Goal: Task Accomplishment & Management: Manage account settings

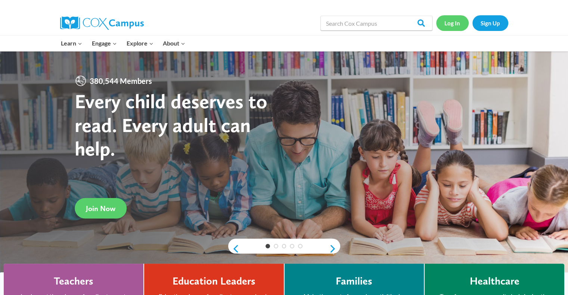
click at [442, 20] on link "Log In" at bounding box center [452, 22] width 32 height 15
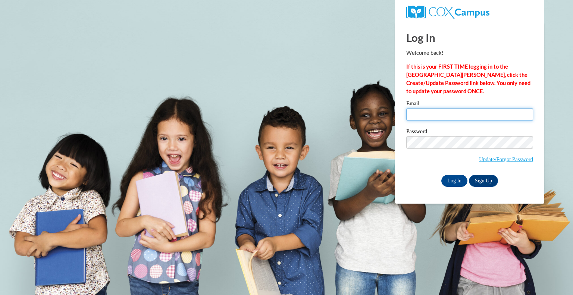
click at [444, 112] on input "Email" at bounding box center [469, 114] width 127 height 13
type input "[EMAIL_ADDRESS][DOMAIN_NAME]"
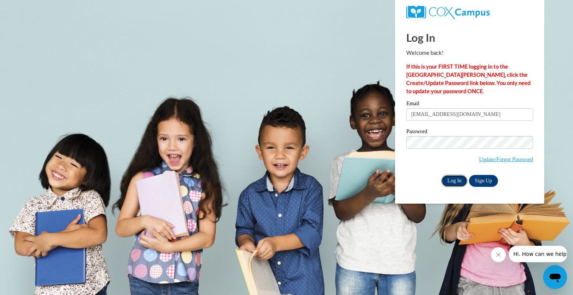
click at [449, 182] on input "Log In" at bounding box center [454, 181] width 26 height 12
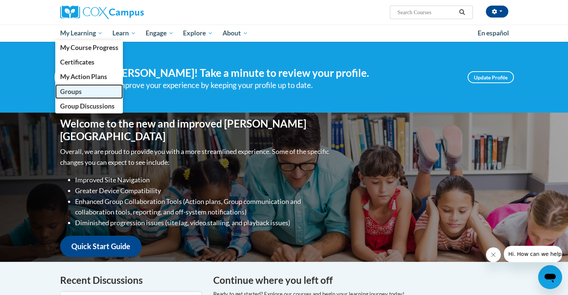
click at [75, 93] on span "Groups" at bounding box center [71, 92] width 22 height 8
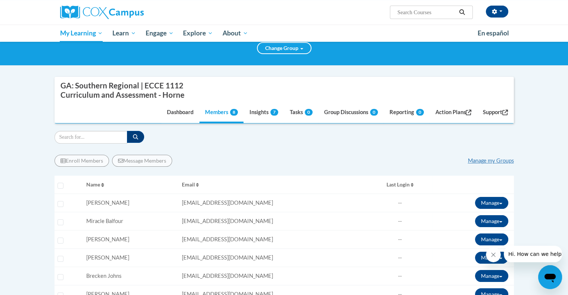
scroll to position [64, 0]
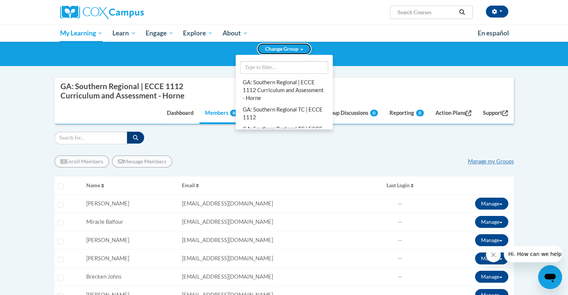
click at [280, 52] on link "Change Group" at bounding box center [284, 49] width 54 height 12
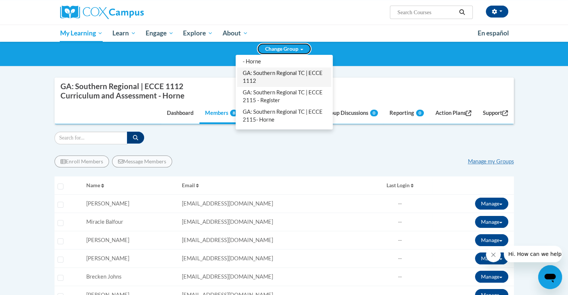
scroll to position [37, 0]
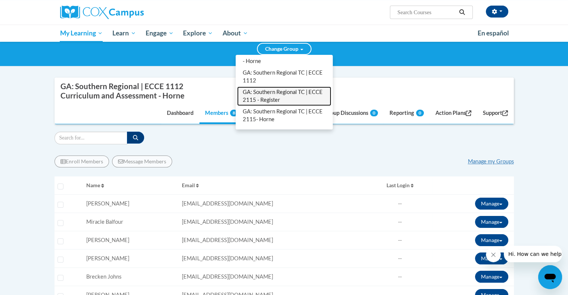
click at [278, 98] on link "GA: Southern Regional TC | ECCE 2115 - Register" at bounding box center [284, 96] width 94 height 19
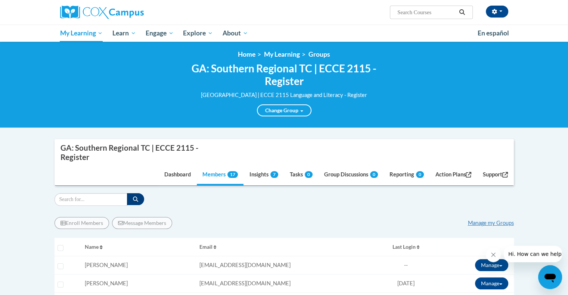
scroll to position [0, 0]
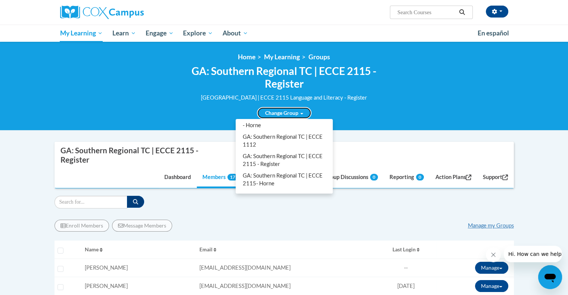
click at [291, 116] on link "Change Group" at bounding box center [284, 113] width 54 height 12
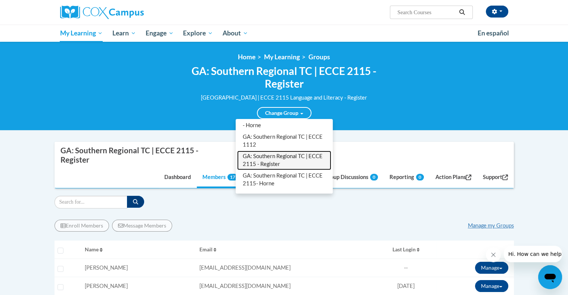
click at [285, 154] on link "GA: Southern Regional TC | ECCE 2115 - Register" at bounding box center [284, 160] width 94 height 19
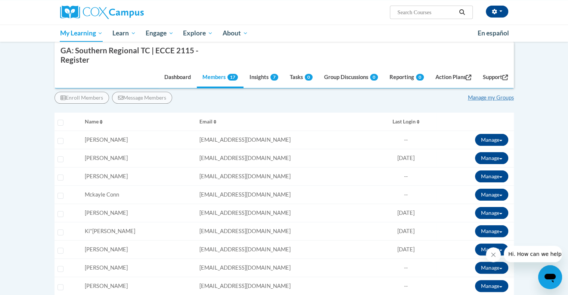
scroll to position [127, 0]
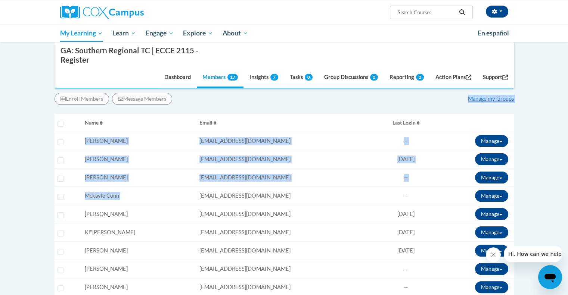
drag, startPoint x: 187, startPoint y: 200, endPoint x: 207, endPoint y: 94, distance: 107.7
click at [207, 94] on div "Enroll Members Message Members Manage my Groups « 1 » Selecting Name Email 0%" at bounding box center [283, 296] width 459 height 419
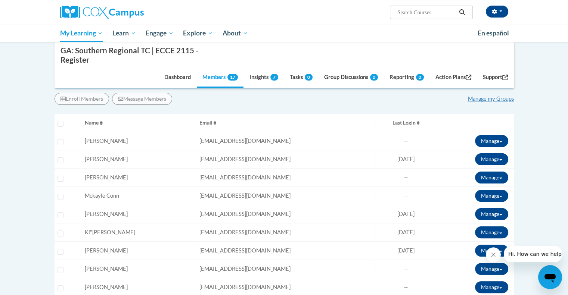
click at [207, 94] on div "Enroll Members Message Members Manage my Groups" at bounding box center [283, 99] width 459 height 12
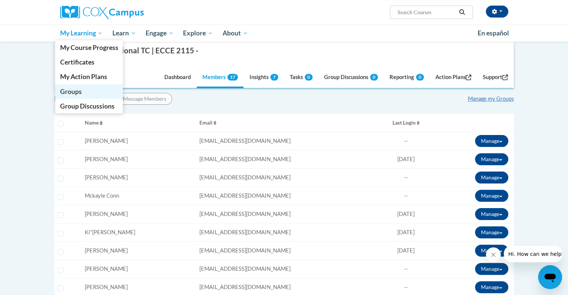
click at [76, 94] on span "Groups" at bounding box center [71, 92] width 22 height 8
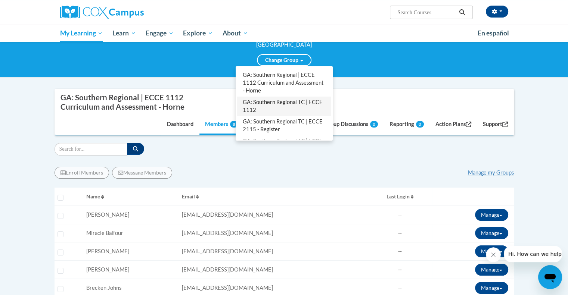
scroll to position [21, 0]
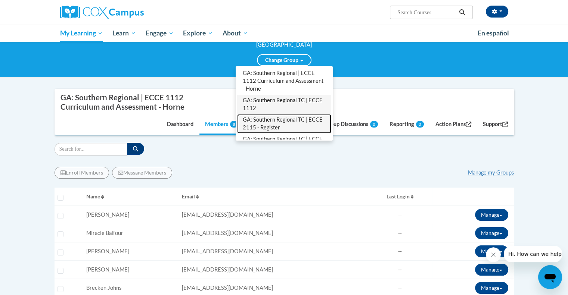
click at [280, 125] on link "GA: Southern Regional TC | ECCE 2115 - Register" at bounding box center [284, 123] width 94 height 19
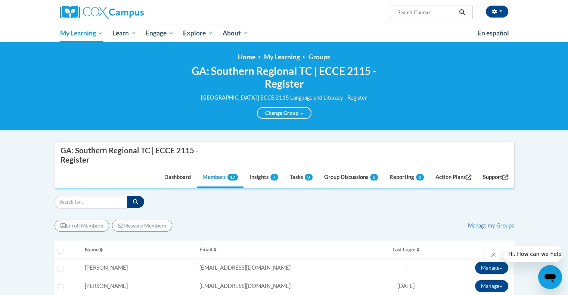
scroll to position [0, 0]
click at [492, 9] on icon "button" at bounding box center [493, 11] width 5 height 5
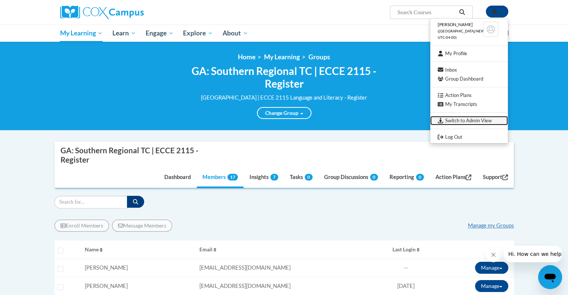
click at [474, 118] on link "Switch to Admin View" at bounding box center [469, 120] width 78 height 9
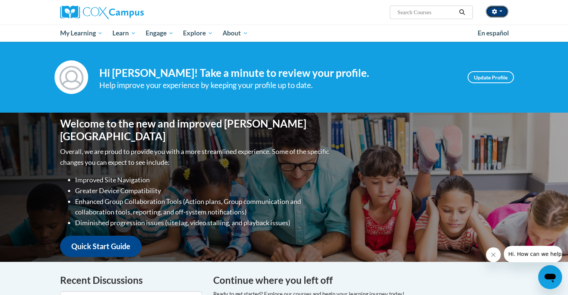
click at [499, 12] on span "button" at bounding box center [500, 10] width 3 height 1
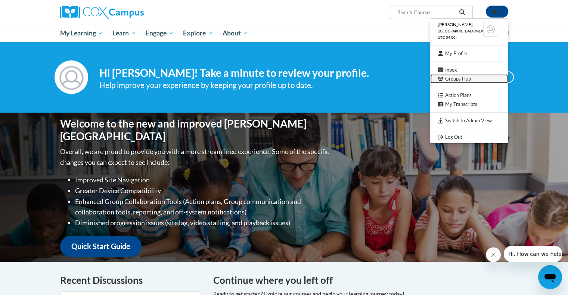
click at [471, 77] on link "Groups Hub" at bounding box center [469, 78] width 78 height 9
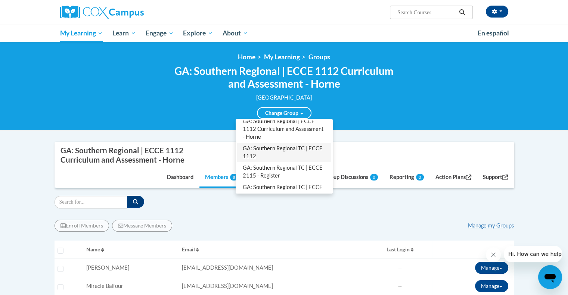
scroll to position [28, 0]
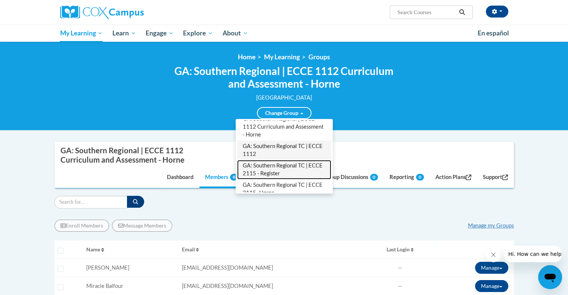
click at [269, 169] on link "GA: Southern Regional TC | ECCE 2115 - Register" at bounding box center [284, 169] width 94 height 19
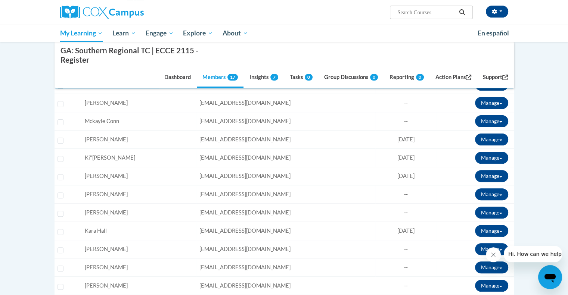
scroll to position [200, 0]
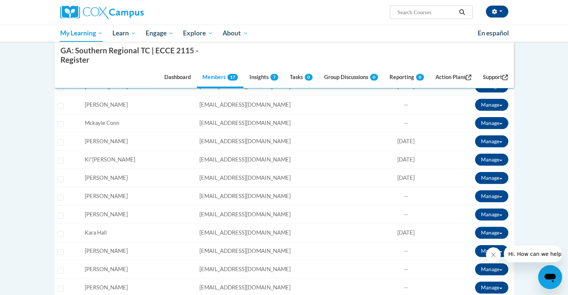
click at [550, 267] on div "Open messaging window" at bounding box center [549, 277] width 22 height 22
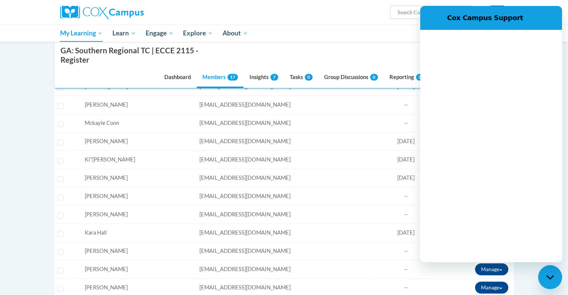
scroll to position [0, 0]
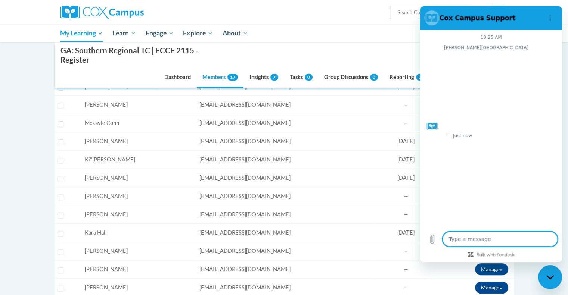
type textarea "x"
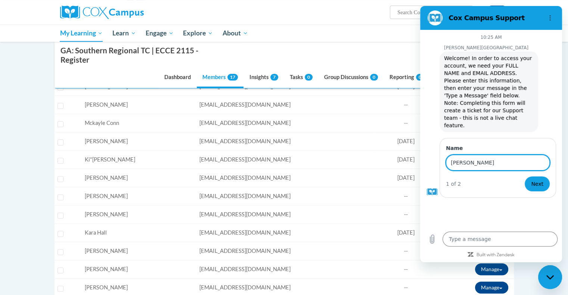
type input "[PERSON_NAME]"
click at [521, 210] on div "10:25 AM Cox Campus Cox Campus says: Welcome! In order to access your account, …" at bounding box center [491, 128] width 142 height 197
click at [534, 179] on span "Next" at bounding box center [537, 183] width 12 height 9
type textarea "x"
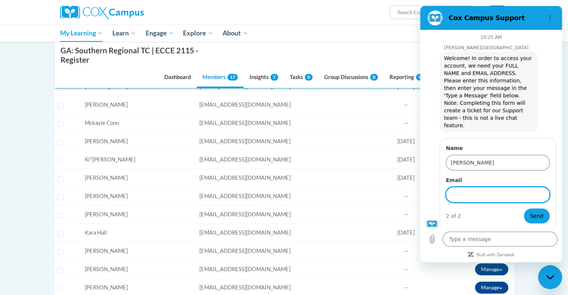
click at [503, 187] on input "Email" at bounding box center [498, 195] width 104 height 16
type input "hjarvis@southernregional.edu"
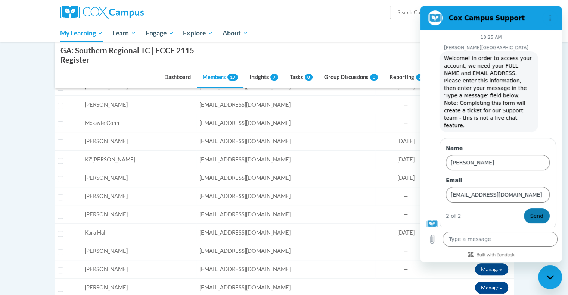
click at [538, 212] on span "Send" at bounding box center [536, 216] width 13 height 9
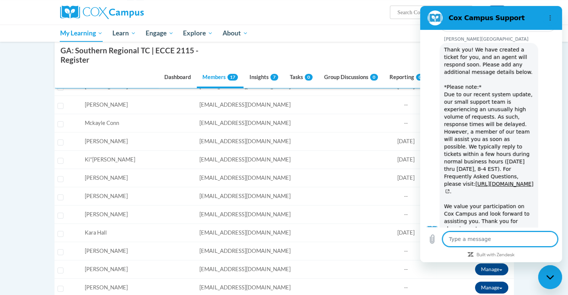
scroll to position [162, 0]
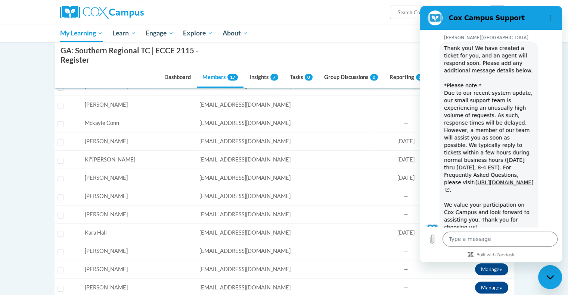
click at [514, 173] on div "Cox Campus says: Thank you! We have created a ticket for you, and an agent will…" at bounding box center [488, 137] width 99 height 193
click at [463, 238] on textarea at bounding box center [499, 239] width 115 height 15
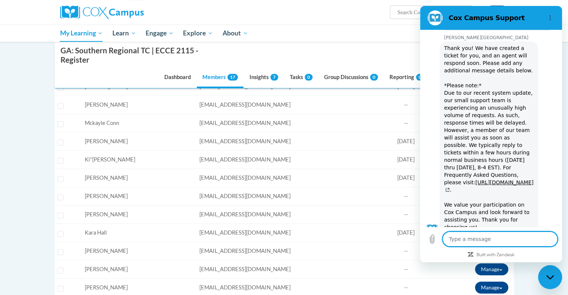
type textarea "x"
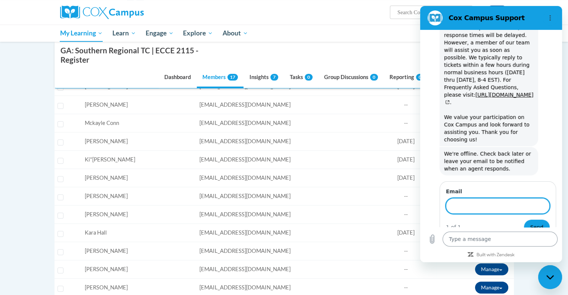
scroll to position [249, 0]
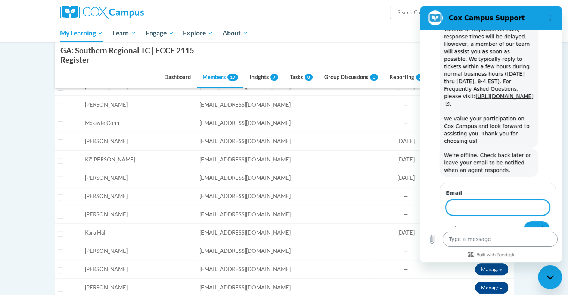
click at [456, 240] on textarea at bounding box center [499, 239] width 115 height 15
click at [462, 200] on input "Email" at bounding box center [498, 208] width 104 height 16
type input "hjarvis@southernregional.edu"
click at [530, 224] on span "Send" at bounding box center [536, 228] width 13 height 9
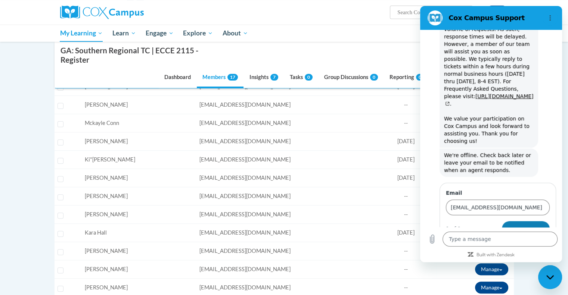
type textarea "x"
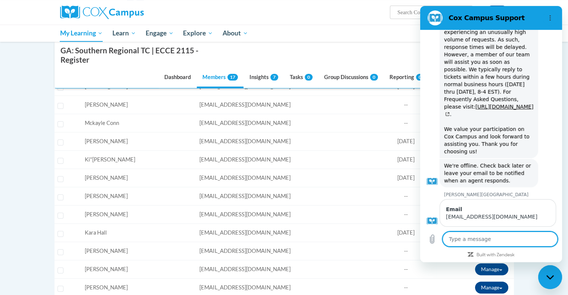
scroll to position [222, 0]
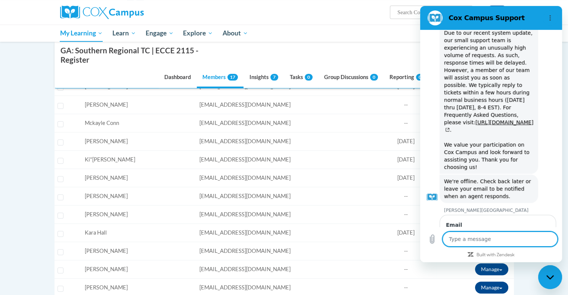
click at [482, 240] on textarea at bounding box center [499, 239] width 115 height 15
type textarea "W"
type textarea "x"
type textarea "We"
type textarea "x"
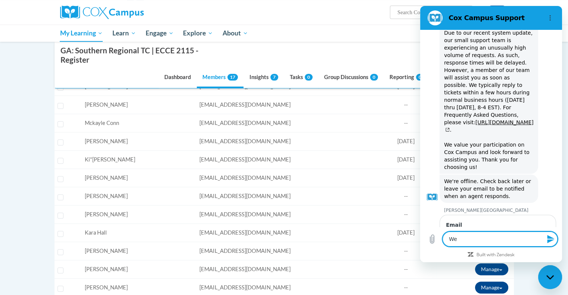
type textarea "We"
type textarea "x"
type textarea "We a"
type textarea "x"
type textarea "We ar"
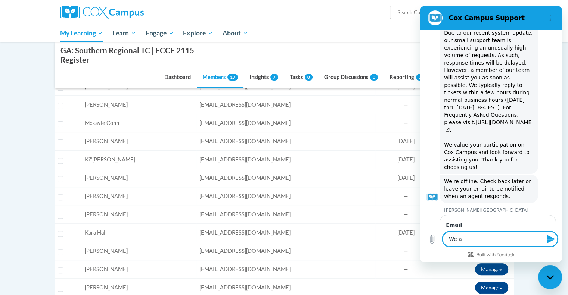
type textarea "x"
type textarea "We are"
type textarea "x"
type textarea "We are"
type textarea "x"
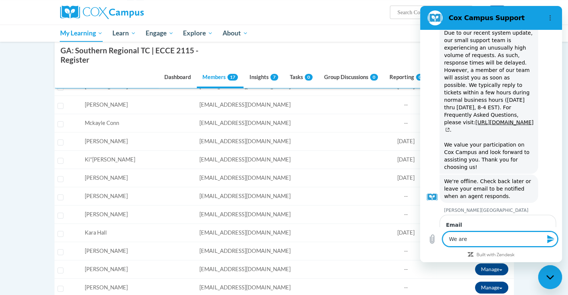
type textarea "We are t"
type textarea "x"
type textarea "We are tr"
type textarea "x"
type textarea "We are try"
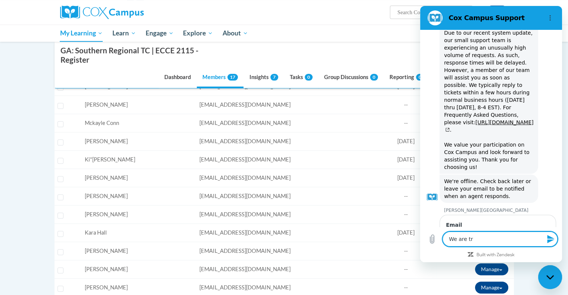
type textarea "x"
type textarea "We are tryi"
type textarea "x"
type textarea "We are tryin"
type textarea "x"
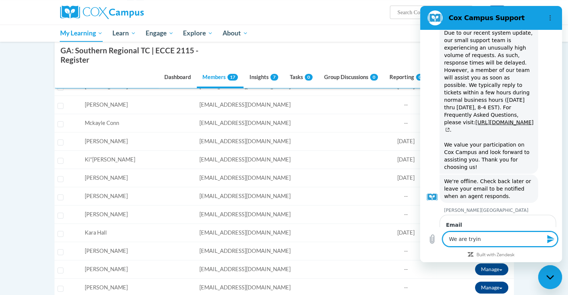
type textarea "We are trying"
type textarea "x"
type textarea "We are trying"
type textarea "x"
type textarea "We are trying t"
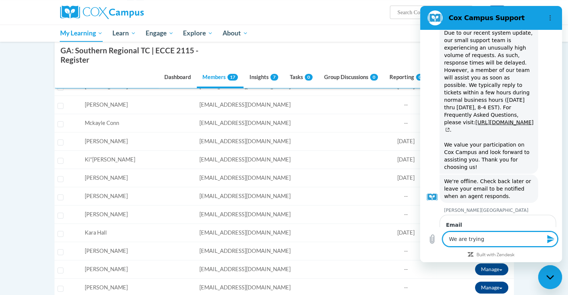
type textarea "x"
type textarea "We are trying to"
type textarea "x"
type textarea "We are trying to"
type textarea "x"
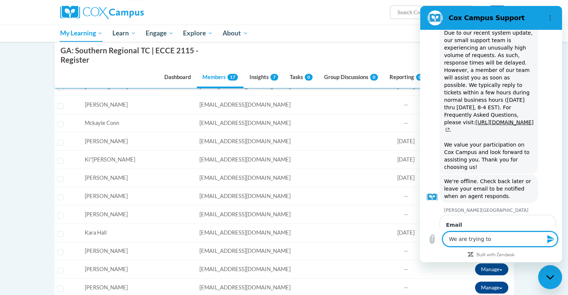
type textarea "We are trying to m"
type textarea "x"
type textarea "We are trying to ma"
type textarea "x"
type textarea "We are trying to mak"
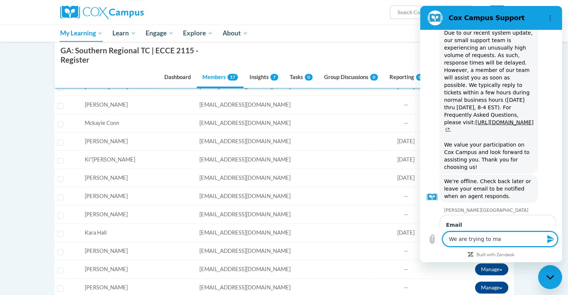
type textarea "x"
type textarea "We are trying to make"
type textarea "x"
type textarea "We are trying to make"
type textarea "x"
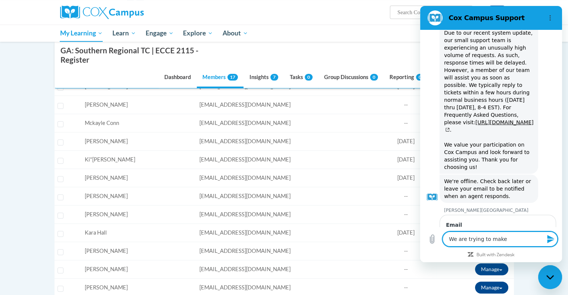
type textarea "We are trying to make s"
type textarea "x"
type textarea "We are trying to make su"
type textarea "x"
type textarea "We are trying to make sur"
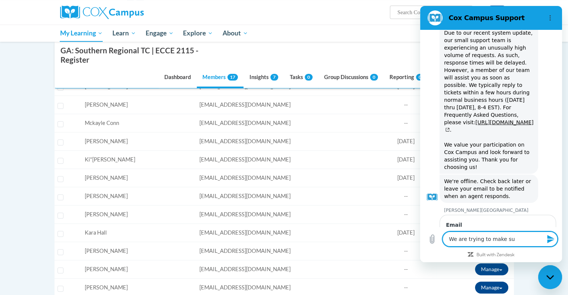
type textarea "x"
type textarea "We are trying to make sure"
type textarea "x"
type textarea "We are trying to make sure"
type textarea "x"
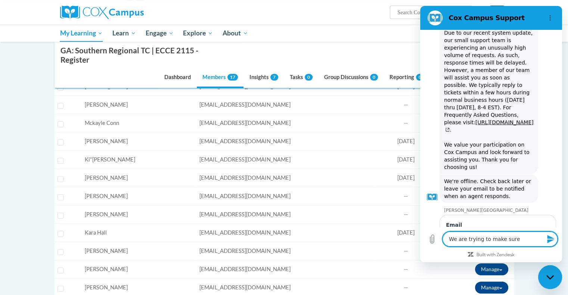
type textarea "We are trying to make sure a"
type textarea "x"
type textarea "We are trying to make sure al"
type textarea "x"
type textarea "We are trying to make sure all"
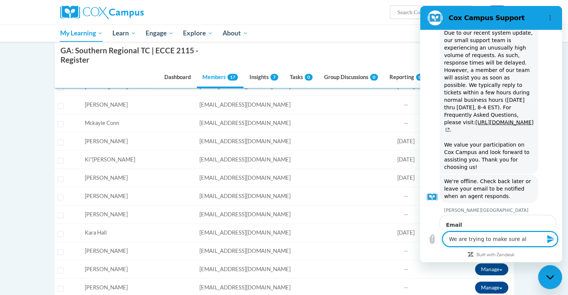
type textarea "x"
type textarea "We are trying to make sure all"
type textarea "x"
type textarea "We are trying to make sure all o"
type textarea "x"
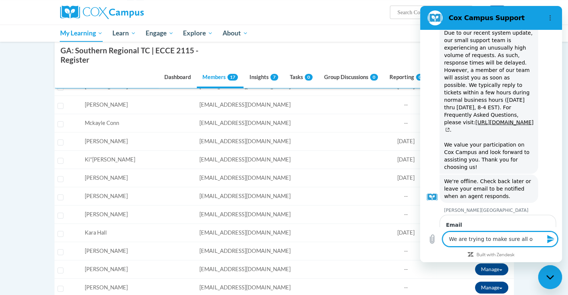
type textarea "We are trying to make sure all of"
type textarea "x"
type textarea "We are trying to make sure all of"
type textarea "x"
type textarea "We are trying to make sure all of o"
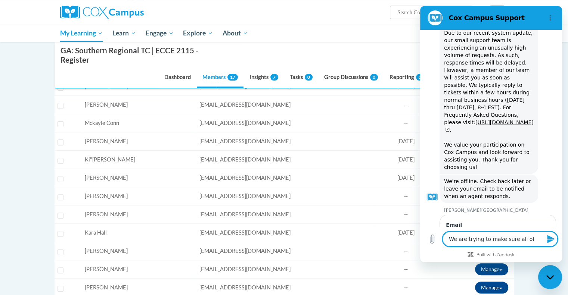
type textarea "x"
type textarea "We are trying to make sure all of ou"
type textarea "x"
type textarea "We are trying to make sure all of our"
type textarea "x"
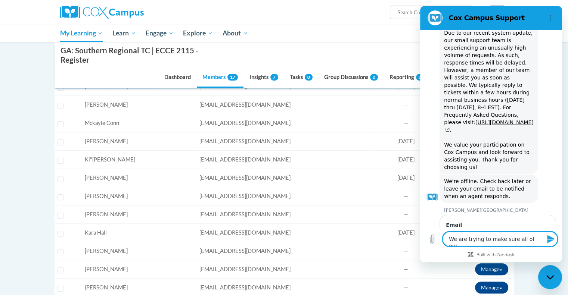
type textarea "We are trying to make sure all of our"
type textarea "x"
type textarea "We are trying to make sure all of our s"
type textarea "x"
type textarea "We are trying to make sure all of our st"
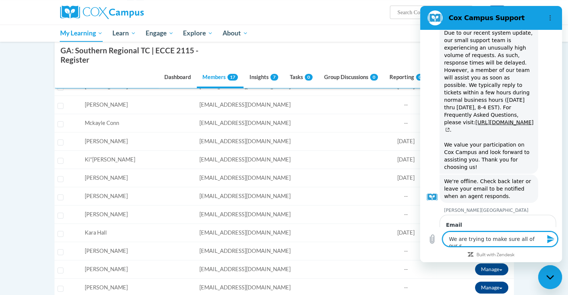
type textarea "x"
type textarea "We are trying to make sure all of our stu"
type textarea "x"
type textarea "We are trying to make sure all of our stud"
type textarea "x"
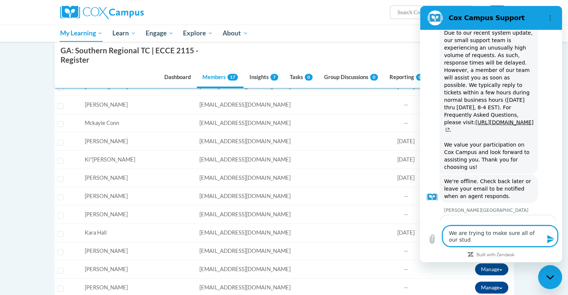
scroll to position [228, 0]
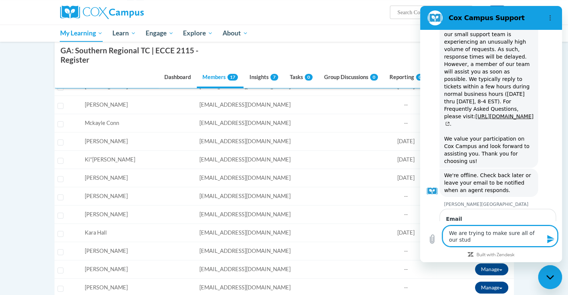
type textarea "We are trying to make sure all of our stude"
type textarea "x"
type textarea "We are trying to make sure all of our studen"
type textarea "x"
type textarea "We are trying to make sure all of our student"
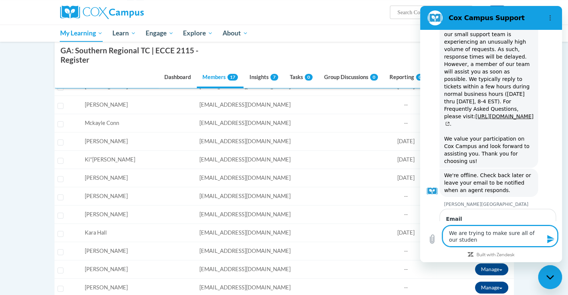
type textarea "x"
type textarea "We are trying to make sure all of our students"
type textarea "x"
type textarea "We are trying to make sure all of our students"
type textarea "x"
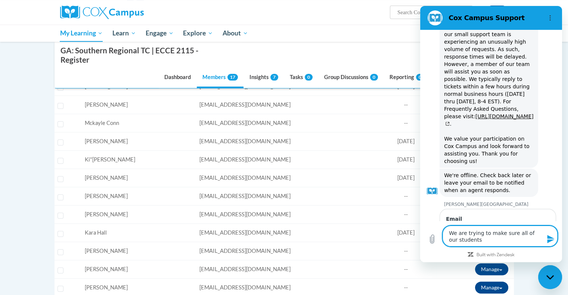
type textarea "We are trying to make sure all of our students a"
type textarea "x"
type textarea "We are trying to make sure all of our students ar"
type textarea "x"
type textarea "We are trying to make sure all of our students are"
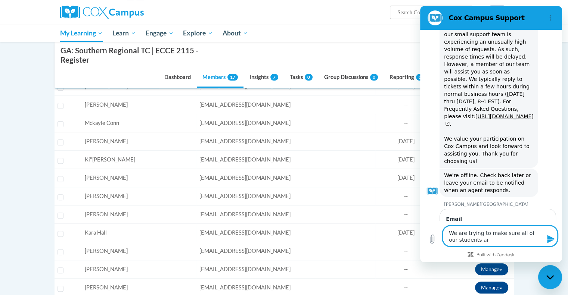
type textarea "x"
type textarea "We are trying to make sure all of our students are"
type textarea "x"
type textarea "We are trying to make sure all of our students are e"
type textarea "x"
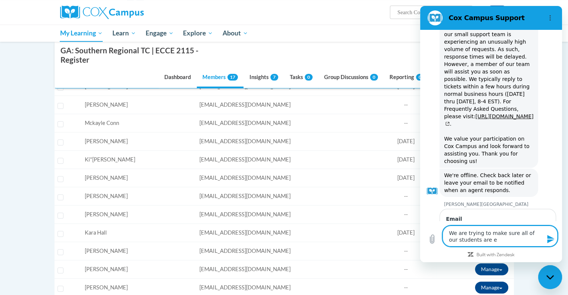
type textarea "We are trying to make sure all of our students are en"
type textarea "x"
type textarea "We are trying to make sure all of our students are enr"
type textarea "x"
type textarea "We are trying to make sure all of our students are enro"
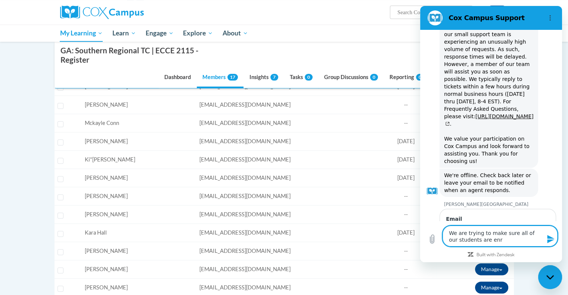
type textarea "x"
type textarea "We are trying to make sure all of our students are enrol"
type textarea "x"
type textarea "We are trying to make sure all of our students are enroll"
type textarea "x"
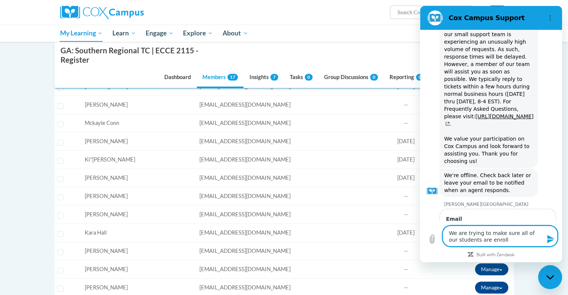
type textarea "We are trying to make sure all of our students are enrolle"
type textarea "x"
type textarea "We are trying to make sure all of our students are enrolled"
type textarea "x"
type textarea "We are trying to make sure all of our students are enrolled,"
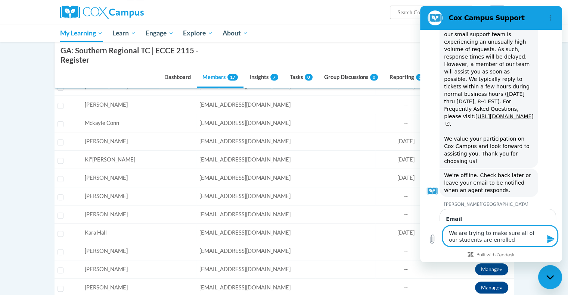
type textarea "x"
type textarea "We are trying to make sure all of our students are enrolled,"
type textarea "x"
type textarea "We are trying to make sure all of our students are enrolled, b"
type textarea "x"
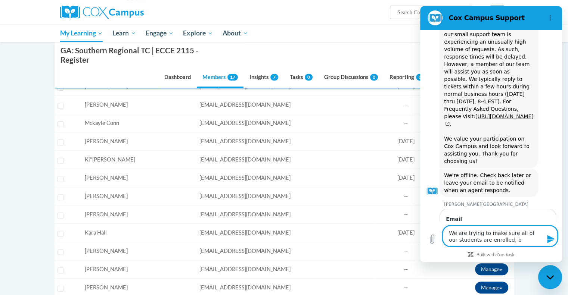
type textarea "We are trying to make sure all of our students are enrolled, bu"
type textarea "x"
type textarea "We are trying to make sure all of our students are enrolled, but"
type textarea "x"
type textarea "We are trying to make sure all of our students are enrolled, but"
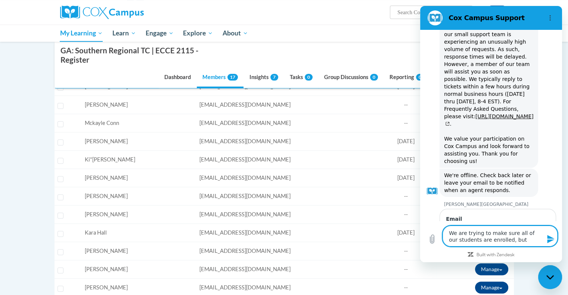
type textarea "x"
type textarea "We are trying to make sure all of our students are enrolled, but E"
type textarea "x"
type textarea "We are trying to make sure all of our students are enrolled, but Em"
type textarea "x"
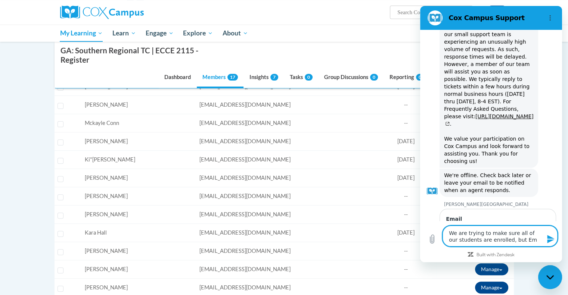
type textarea "We are trying to make sure all of our students are enrolled, but Emi"
type textarea "x"
type textarea "We are trying to make sure all of our students are enrolled, but Emil"
type textarea "x"
type textarea "We are trying to make sure all of our students are enrolled, but Emily"
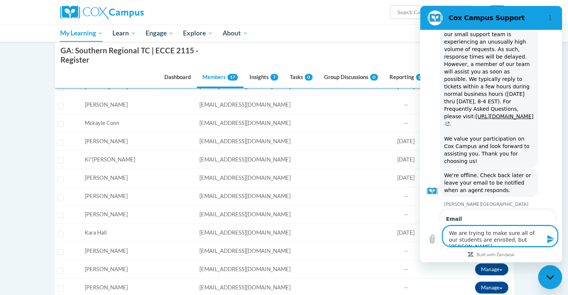
type textarea "x"
type textarea "We are trying to make sure all of our students are enrolled, but Emily"
type textarea "x"
type textarea "We are trying to make sure all of our students are enrolled, but Emily H"
type textarea "x"
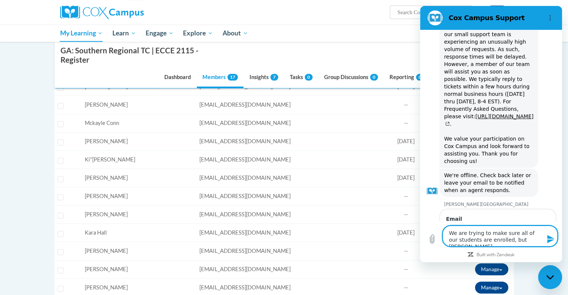
type textarea "We are trying to make sure all of our students are enrolled, but Emily Ho"
type textarea "x"
type textarea "We are trying to make sure all of our students are enrolled, but Emily Hol"
type textarea "x"
type textarea "We are trying to make sure all of our students are enrolled, but Emily Holw"
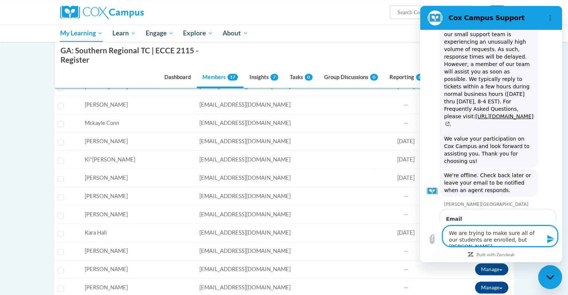
type textarea "x"
type textarea "We are trying to make sure all of our students are enrolled, but Emily Holwe"
type textarea "x"
type textarea "We are trying to make sure all of our students are enrolled, but Emily Holweg"
type textarea "x"
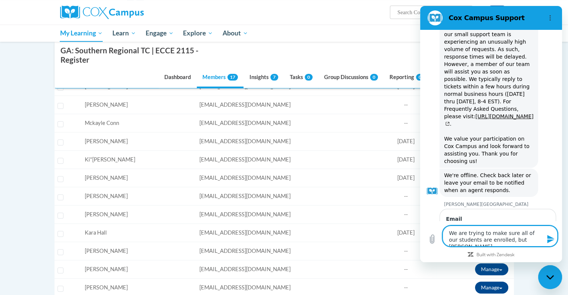
type textarea "We are trying to make sure all of our students are enrolled, but Emily Holwege"
type textarea "x"
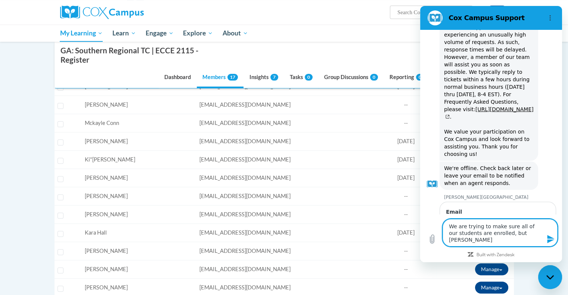
type textarea "We are trying to make sure all of our students are enrolled, but Emily Holweger"
type textarea "x"
type textarea "We are trying to make sure all of our students are enrolled, but Emily Holweger"
type textarea "x"
type textarea "We are trying to make sure all of our students are enrolled, but Emily Holweger…"
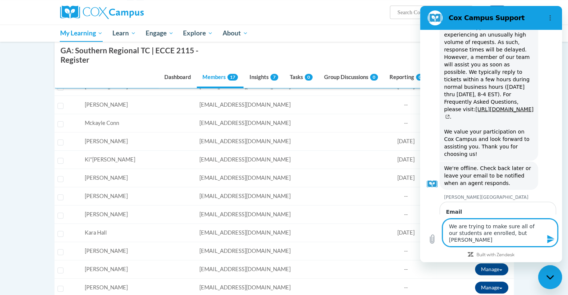
type textarea "x"
type textarea "We are trying to make sure all of our students are enrolled, but Emily Holweger…"
type textarea "x"
type textarea "We are trying to make sure all of our students are enrolled, but Emily Holweger…"
type textarea "x"
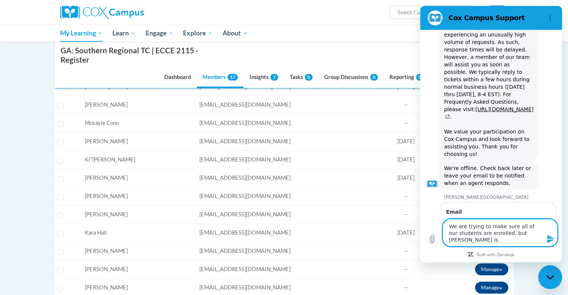
type textarea "We are trying to make sure all of our students are enrolled, but Emily Holweger…"
type textarea "x"
type textarea "We are trying to make sure all of our students are enrolled, but Emily Holweger…"
type textarea "x"
type textarea "We are trying to make sure all of our students are enrolled, but Emily Holweger…"
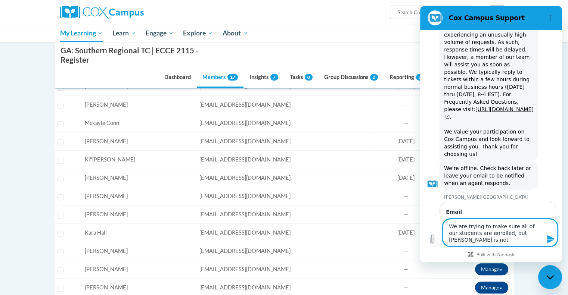
type textarea "x"
type textarea "We are trying to make sure all of our students are enrolled, but Emily Holweger…"
type textarea "x"
type textarea "We are trying to make sure all of our students are enrolled, but Emily Holweger…"
type textarea "x"
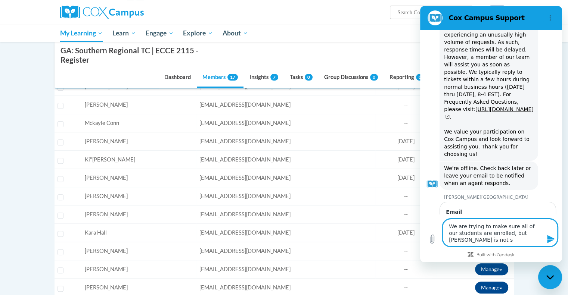
type textarea "We are trying to make sure all of our students are enrolled, but Emily Holweger…"
type textarea "x"
type textarea "We are trying to make sure all of our students are enrolled, but Emily Holweger…"
type textarea "x"
type textarea "We are trying to make sure all of our students are enrolled, but Emily Holweger…"
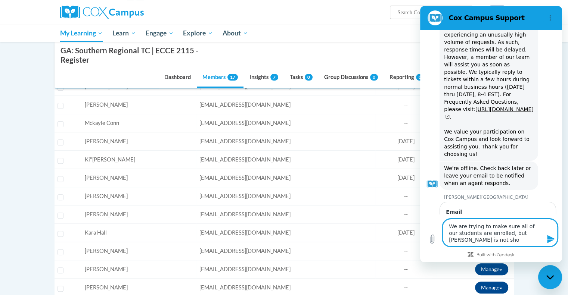
type textarea "x"
type textarea "We are trying to make sure all of our students are enrolled, but Emily Holweger…"
type textarea "x"
type textarea "We are trying to make sure all of our students are enrolled, but Emily Holweger…"
type textarea "x"
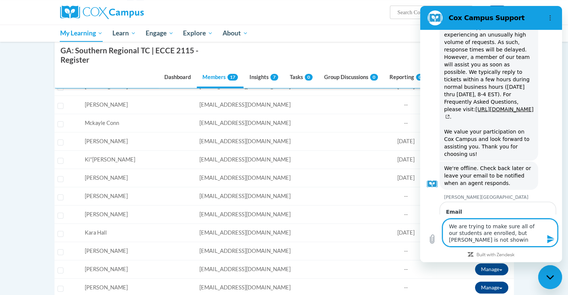
type textarea "We are trying to make sure all of our students are enrolled, but Emily Holweger…"
type textarea "x"
type textarea "We are trying to make sure all of our students are enrolled, but Emily Holweger…"
type textarea "x"
type textarea "We are trying to make sure all of our students are enrolled, but Emily Holweger…"
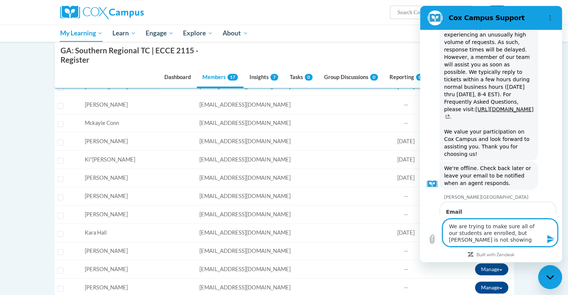
type textarea "x"
type textarea "We are trying to make sure all of our students are enrolled, but Emily Holweger…"
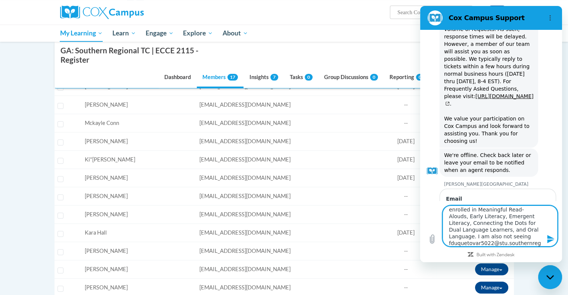
scroll to position [51, 0]
click at [501, 230] on textarea "We are trying to make sure all of our students are enrolled, but Emily Holweger…" at bounding box center [499, 226] width 115 height 41
click at [471, 245] on textarea "We are trying to make sure all of our students are enrolled, but Emily Holweger…" at bounding box center [499, 226] width 115 height 41
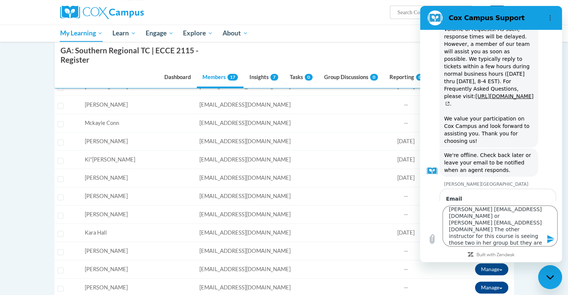
click at [550, 238] on icon "Send message" at bounding box center [550, 239] width 7 height 8
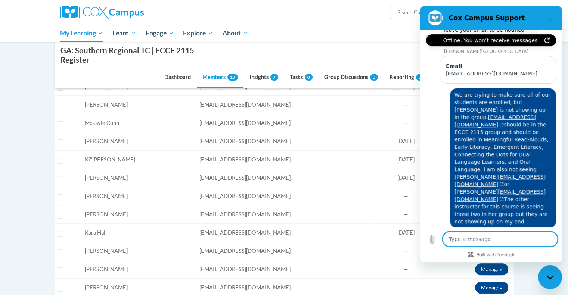
scroll to position [383, 0]
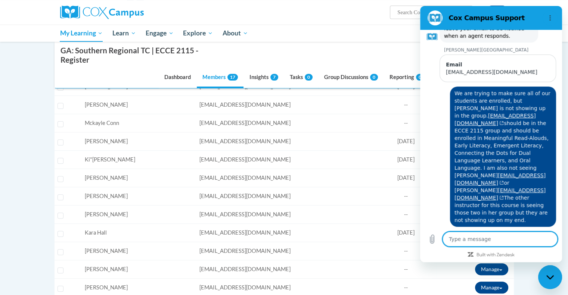
click at [389, 46] on nav "GA: Southern Regional TC | ECCE 2115 - Register Dashboard Members 17 Insights 7…" at bounding box center [283, 65] width 459 height 47
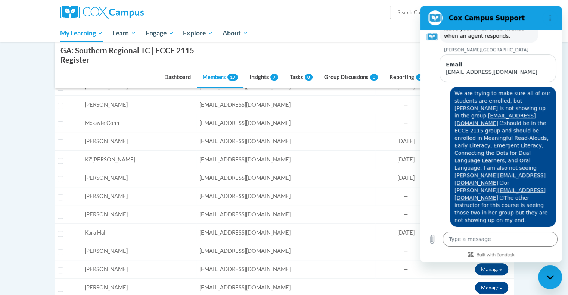
click at [543, 280] on div "Close messaging window" at bounding box center [549, 277] width 22 height 22
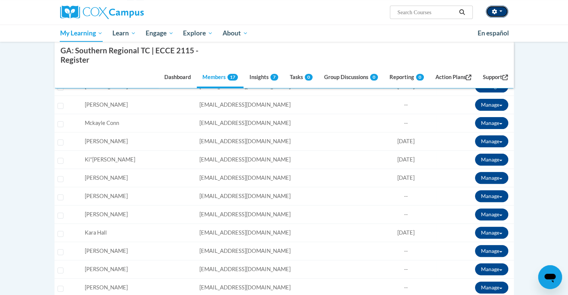
click at [494, 13] on icon "button" at bounding box center [493, 11] width 5 height 5
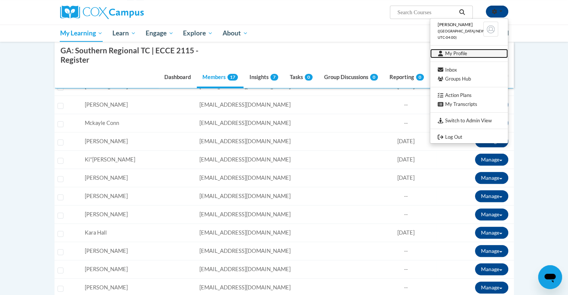
click at [464, 54] on link "My Profile" at bounding box center [469, 53] width 78 height 9
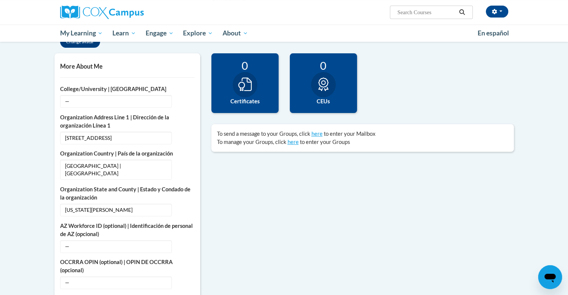
scroll to position [163, 0]
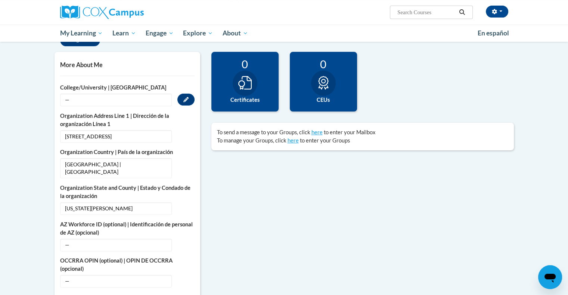
click at [70, 100] on span "—" at bounding box center [116, 100] width 112 height 13
click at [184, 102] on icon "Custom profile fields" at bounding box center [185, 99] width 5 height 5
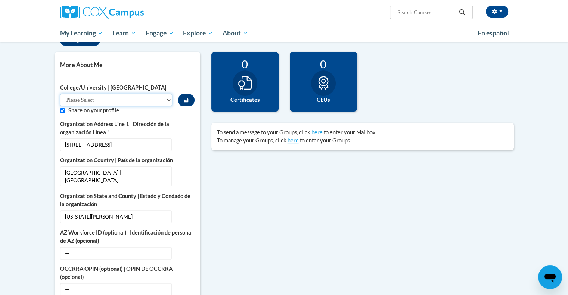
click at [145, 102] on select "Please Select College/University Staff | Empleado universitario College/Univers…" at bounding box center [116, 100] width 112 height 13
select select "c8743970-7742-49d2-af9e-5c4138019e9a"
click at [60, 94] on select "Please Select College/University Staff | Empleado universitario College/Univers…" at bounding box center [116, 100] width 112 height 13
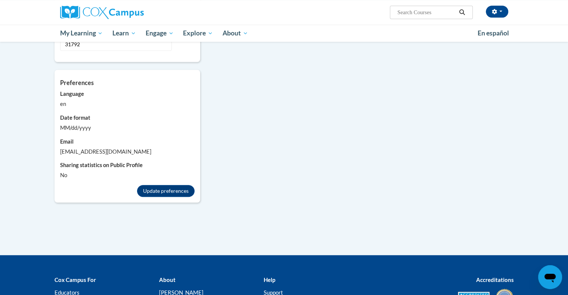
scroll to position [611, 0]
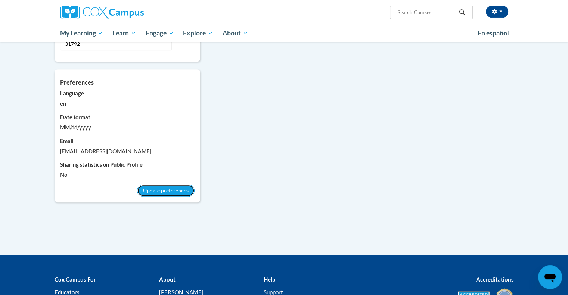
click at [148, 185] on button "Update preferences" at bounding box center [165, 191] width 57 height 12
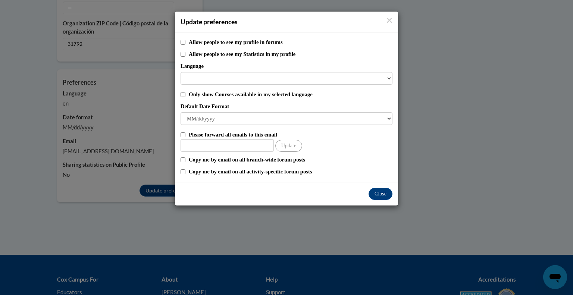
click at [382, 204] on div "Close" at bounding box center [286, 194] width 223 height 24
click at [381, 192] on button "Close" at bounding box center [381, 194] width 24 height 12
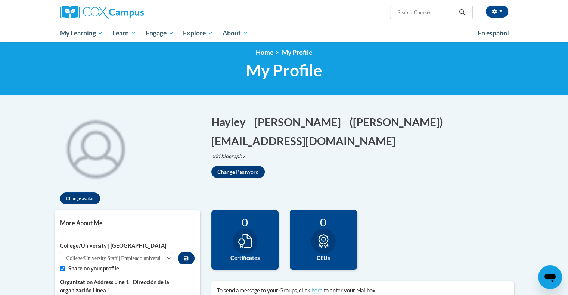
scroll to position [0, 0]
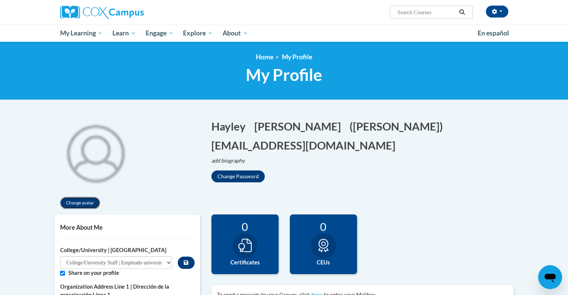
click at [89, 203] on button "Change avatar" at bounding box center [80, 203] width 40 height 12
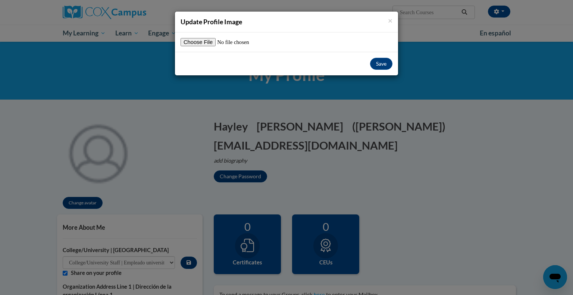
click at [415, 161] on div "× Update Profile Image Save" at bounding box center [286, 147] width 573 height 295
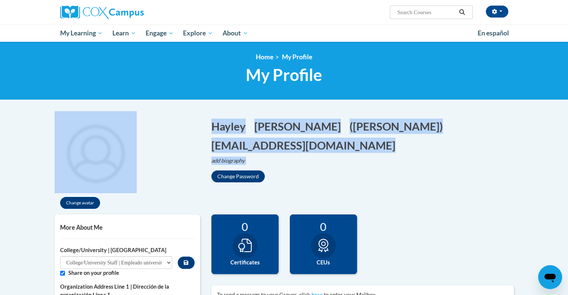
drag, startPoint x: 415, startPoint y: 161, endPoint x: 427, endPoint y: 74, distance: 87.8
click at [475, 116] on div "Hayley Edit Screen Name Hayley Save Jarvis Edit Screen Name Jarvis Save (Hayley…" at bounding box center [362, 146] width 313 height 71
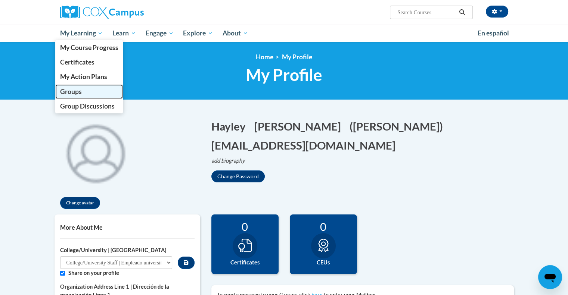
click at [76, 90] on span "Groups" at bounding box center [71, 92] width 22 height 8
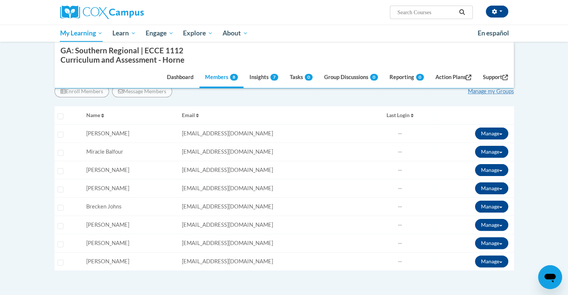
scroll to position [134, 0]
click at [250, 77] on link "Insights 7" at bounding box center [264, 78] width 40 height 20
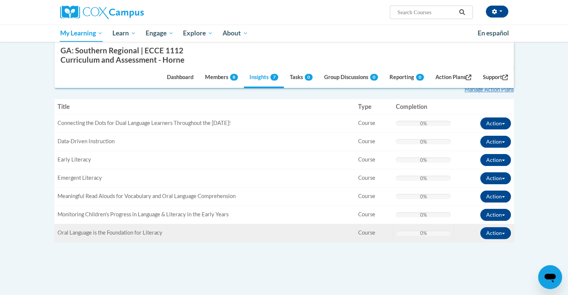
click at [91, 227] on td "Title: Oral Language is the Foundation for Literacy" at bounding box center [204, 233] width 300 height 18
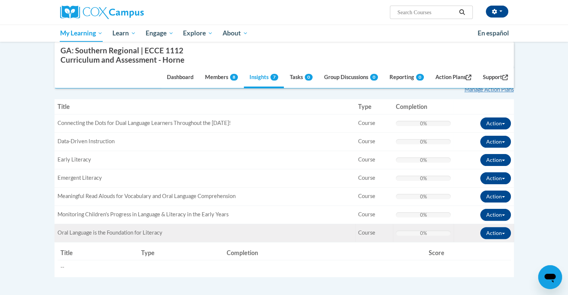
click at [150, 234] on span "Oral Language is the Foundation for Literacy" at bounding box center [109, 233] width 105 height 6
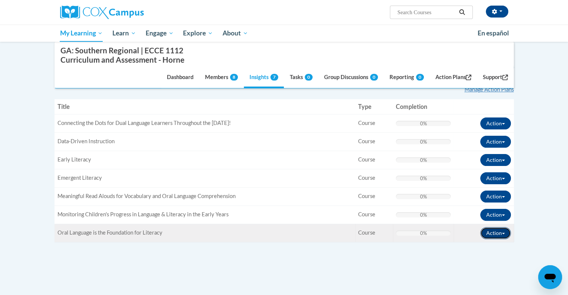
click at [488, 231] on button "Action" at bounding box center [495, 233] width 31 height 12
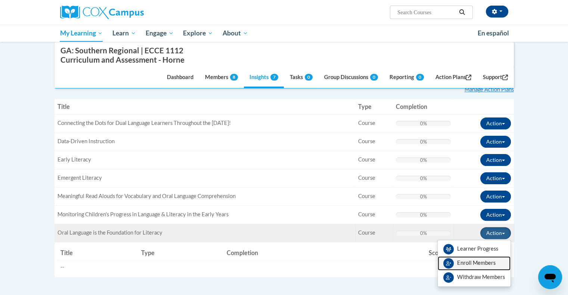
click at [484, 262] on link "Enroll Members" at bounding box center [473, 263] width 73 height 14
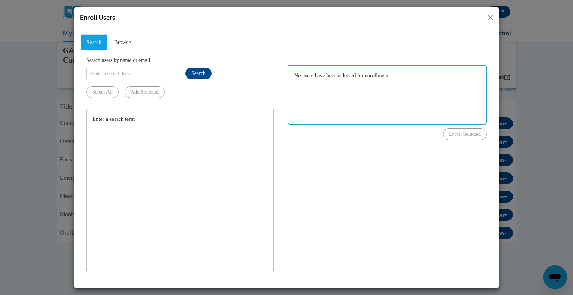
scroll to position [0, 0]
click at [102, 73] on input "Search users by name or email" at bounding box center [132, 73] width 93 height 13
click at [194, 73] on span "Search" at bounding box center [198, 73] width 14 height 6
click at [123, 73] on input "[EMAIL_ADDRESS][DOMAIN_NAME]" at bounding box center [132, 73] width 93 height 13
click at [200, 75] on span "Search" at bounding box center [198, 73] width 14 height 6
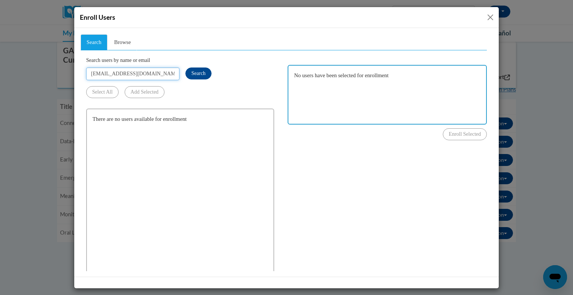
click at [123, 74] on input "[EMAIL_ADDRESS][DOMAIN_NAME]" at bounding box center [132, 73] width 93 height 13
click at [196, 71] on span "Search" at bounding box center [198, 73] width 14 height 6
click at [125, 74] on input "[EMAIL_ADDRESS][DOMAIN_NAME]" at bounding box center [132, 73] width 93 height 13
click at [202, 74] on span "Search" at bounding box center [198, 73] width 14 height 6
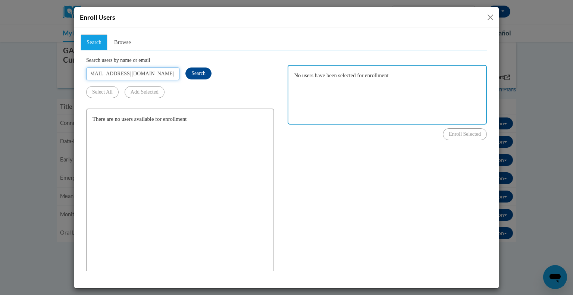
drag, startPoint x: 90, startPoint y: 72, endPoint x: 207, endPoint y: 82, distance: 117.2
click at [207, 82] on div "Search users by name or email [EMAIL_ADDRESS][DOMAIN_NAME] Search Select All Ad…" at bounding box center [180, 77] width 188 height 42
type input "[PERSON_NAME]"
click at [124, 39] on span "Browse" at bounding box center [122, 42] width 17 height 6
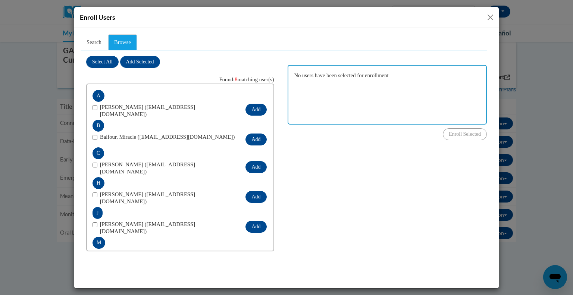
click at [490, 19] on button "Close" at bounding box center [490, 17] width 9 height 9
